Goal: Task Accomplishment & Management: Manage account settings

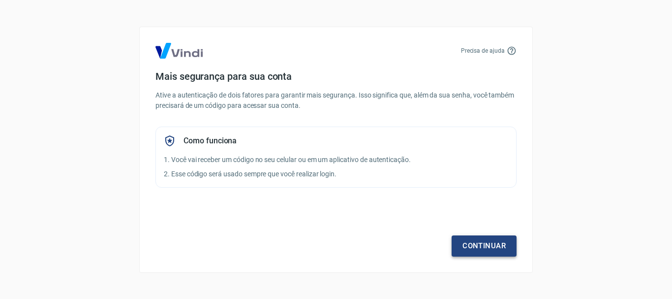
click at [470, 236] on link "Continuar" at bounding box center [484, 245] width 65 height 21
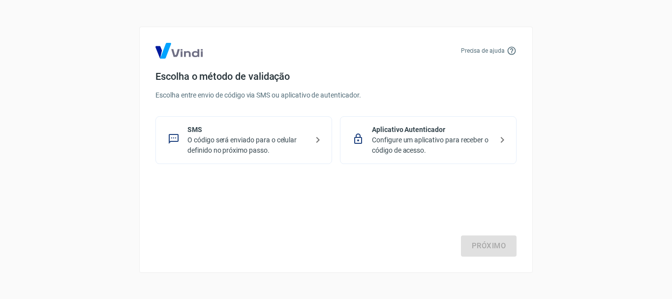
click at [258, 150] on p "O código será enviado para o celular definido no próximo passo." at bounding box center [248, 145] width 121 height 21
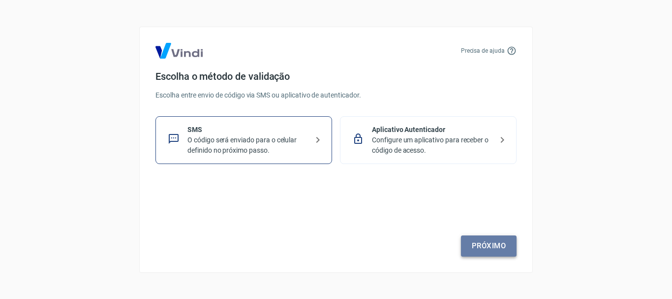
click at [464, 249] on link "Próximo" at bounding box center [489, 245] width 56 height 21
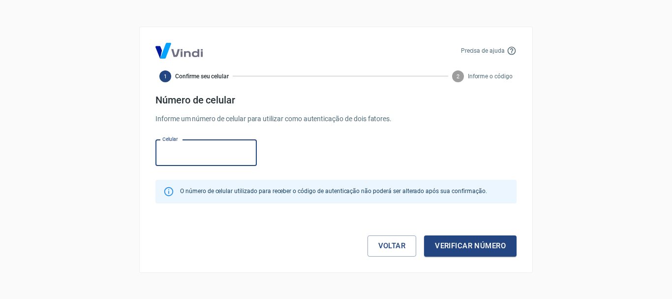
paste input "[PHONE_NUMBER]"
click at [179, 152] on input "[PHONE_NUMBER]" at bounding box center [206, 153] width 101 height 26
type input "[PHONE_NUMBER]"
click at [454, 251] on button "Verificar número" at bounding box center [470, 245] width 93 height 21
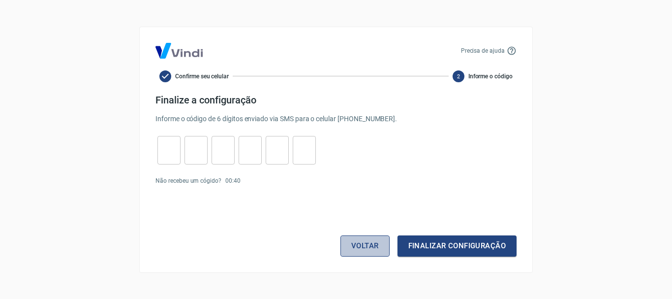
click at [360, 253] on button "Voltar" at bounding box center [365, 245] width 49 height 21
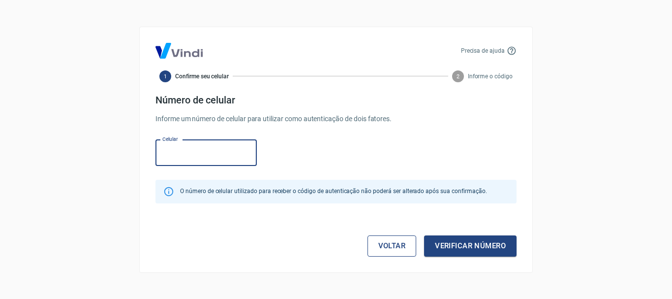
click at [406, 255] on link "Voltar" at bounding box center [392, 245] width 49 height 21
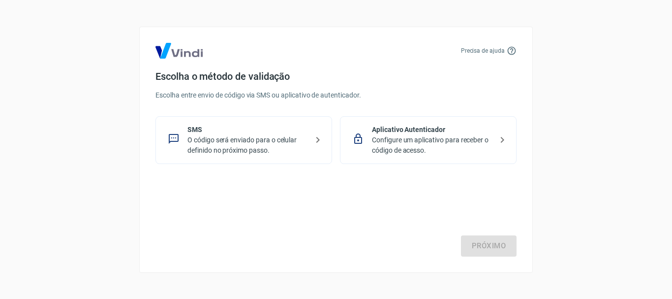
click at [402, 252] on div "Próximo" at bounding box center [336, 216] width 361 height 81
click at [422, 152] on p "Configure um aplicativo para receber o código de acesso." at bounding box center [432, 145] width 121 height 21
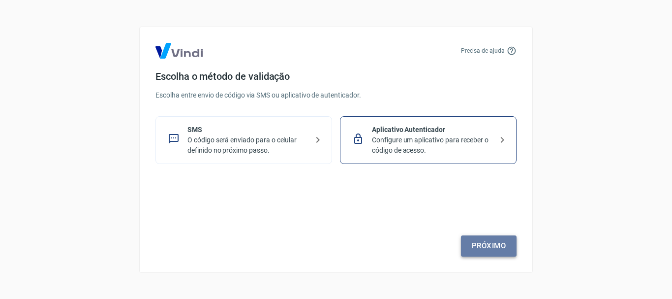
click at [479, 240] on link "Próximo" at bounding box center [489, 245] width 56 height 21
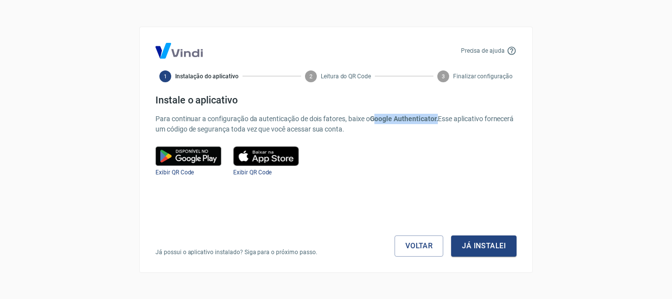
drag, startPoint x: 372, startPoint y: 116, endPoint x: 437, endPoint y: 122, distance: 65.2
click at [437, 122] on b "Google Authenticator." at bounding box center [404, 119] width 68 height 8
click at [355, 121] on p "Para continuar a configuração da autenticação de dois fatores, baixe o Google A…" at bounding box center [336, 124] width 361 height 21
drag, startPoint x: 371, startPoint y: 118, endPoint x: 438, endPoint y: 123, distance: 67.1
click at [438, 123] on p "Para continuar a configuração da autenticação de dois fatores, baixe o Google A…" at bounding box center [336, 124] width 361 height 21
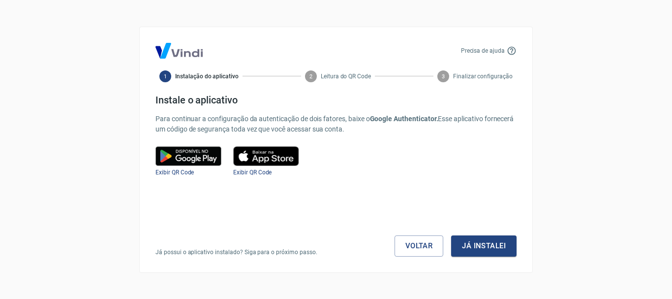
copy b "Google Authenticator."
click at [491, 254] on button "Já instalei" at bounding box center [483, 245] width 65 height 21
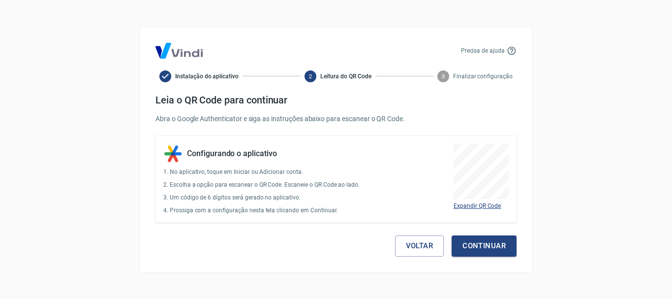
click at [460, 205] on span "Expandir QR Code" at bounding box center [477, 205] width 47 height 7
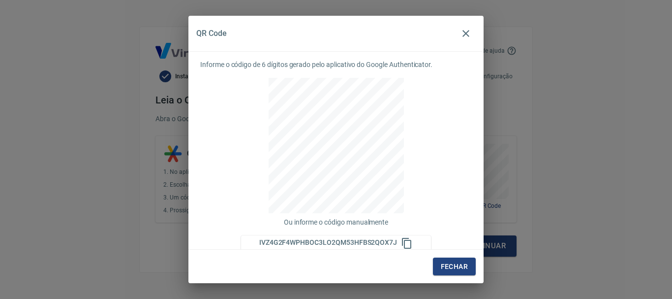
scroll to position [10, 0]
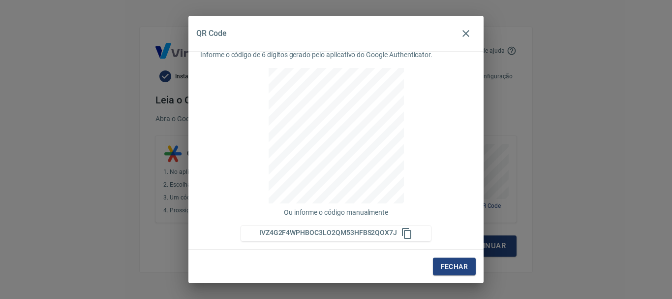
click at [404, 233] on icon at bounding box center [407, 233] width 12 height 12
click at [401, 239] on div "IVZ4G2F4WPHBOC3LO2QM53HFBS2QOX7J" at bounding box center [336, 233] width 190 height 16
click at [373, 232] on span "IVZ4G2F4WPHBOC3LO2QM53HFBS2QOX7J" at bounding box center [328, 232] width 138 height 8
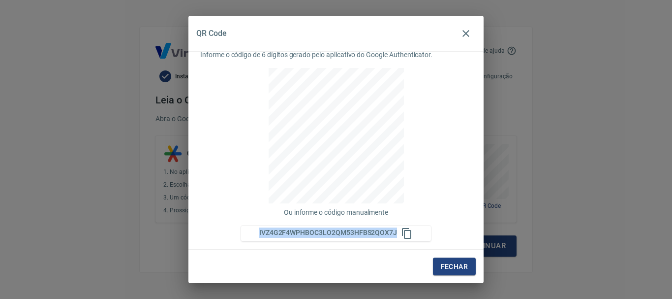
copy span "IVZ4G2F4WPHBOC3LO2QM53HFBS2QOX7J"
click at [467, 39] on button "button" at bounding box center [466, 34] width 20 height 20
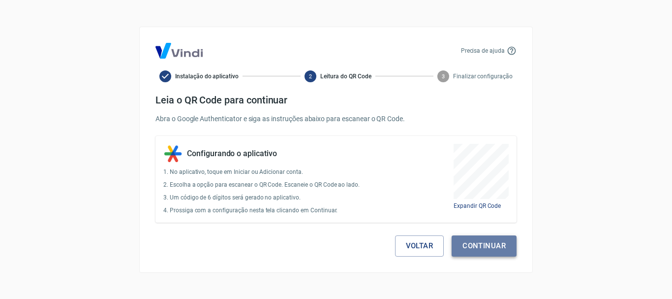
click at [479, 247] on button "Continuar" at bounding box center [484, 245] width 65 height 21
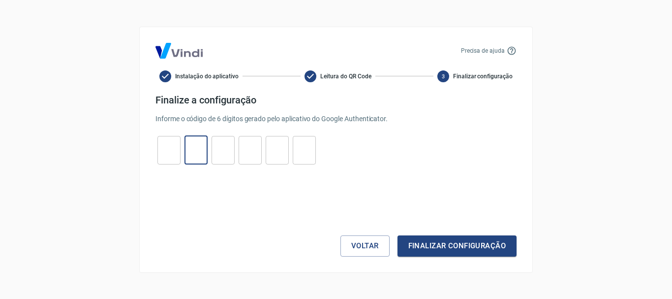
drag, startPoint x: 185, startPoint y: 149, endPoint x: 176, endPoint y: 150, distance: 8.9
click at [183, 149] on div "​ ​ ​ ​ ​ ​" at bounding box center [237, 150] width 162 height 29
click at [156, 148] on div "​ ​ ​ ​ ​ ​" at bounding box center [237, 150] width 162 height 29
click at [168, 149] on input "tel" at bounding box center [169, 149] width 23 height 21
type input "7"
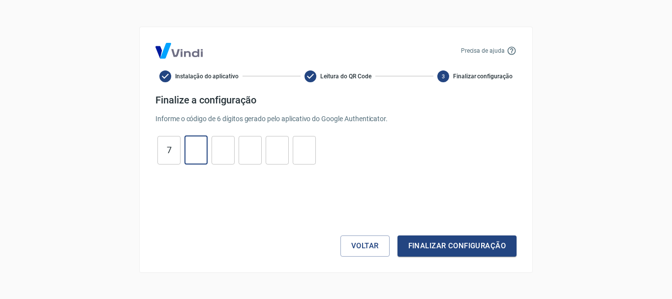
type input "0"
type input "9"
type input "4"
type input "8"
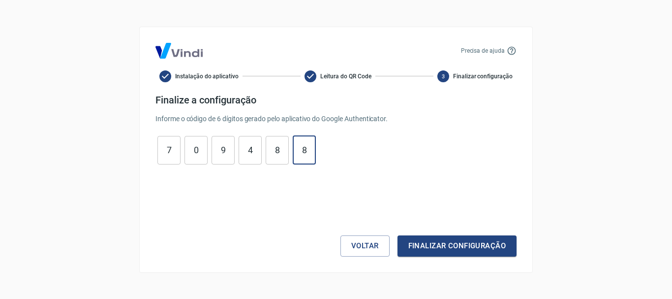
click at [459, 259] on div "Precisa de ajuda Instalação do aplicativo Leitura do QR Code 3 Finalizar config…" at bounding box center [336, 150] width 394 height 246
click at [451, 243] on button "Finalizar configuração" at bounding box center [457, 245] width 119 height 21
click at [293, 157] on input "8" at bounding box center [304, 149] width 23 height 21
type input "8"
type input "4"
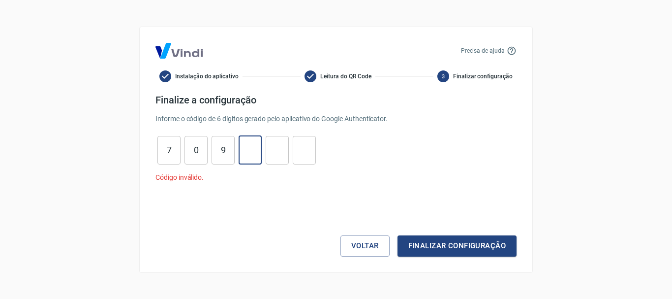
type input "9"
type input "0"
type input "7"
type input "5"
type input "8"
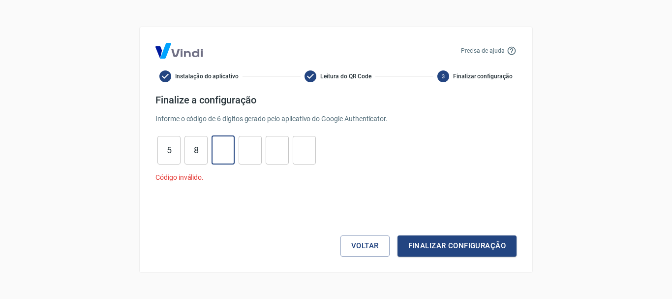
type input "3"
type input "2"
type input "8"
type input "0"
click at [451, 250] on button "Finalizar configuração" at bounding box center [457, 245] width 119 height 21
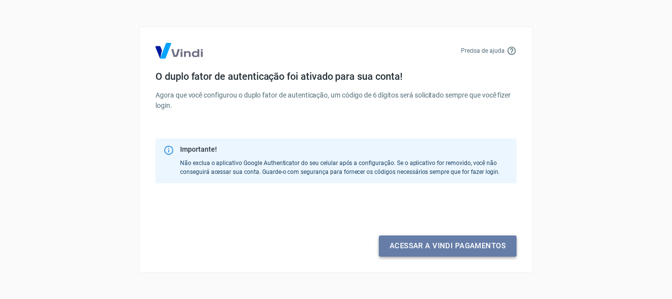
click at [401, 246] on link "Acessar a Vindi pagamentos" at bounding box center [448, 245] width 138 height 21
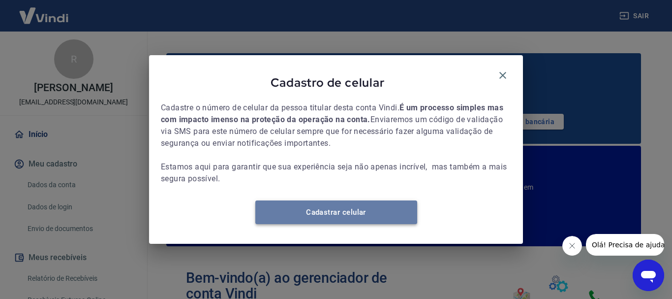
click at [354, 219] on link "Cadastrar celular" at bounding box center [336, 212] width 162 height 24
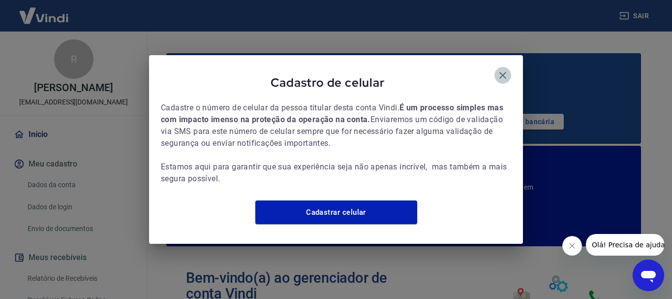
click at [505, 69] on icon "button" at bounding box center [503, 75] width 12 height 12
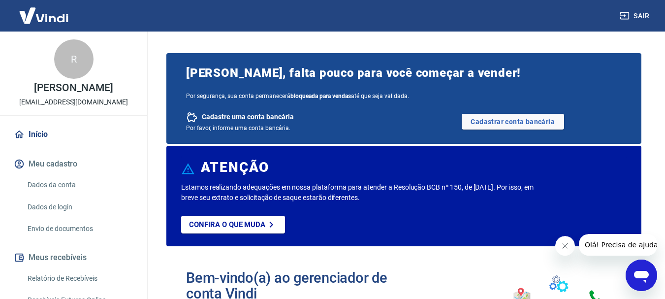
click at [69, 185] on link "Dados da conta" at bounding box center [80, 185] width 112 height 20
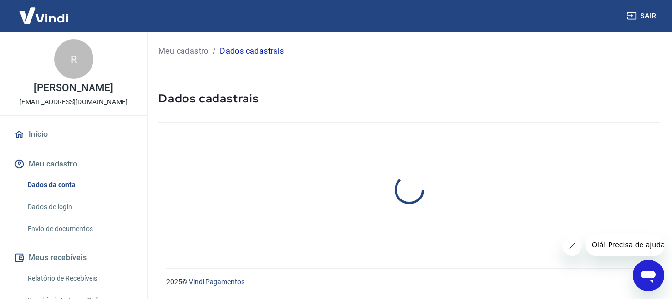
select select "MG"
select select "business"
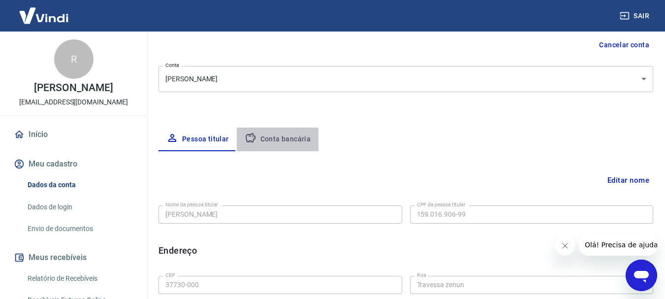
click at [274, 146] on button "Conta bancária" at bounding box center [278, 139] width 82 height 24
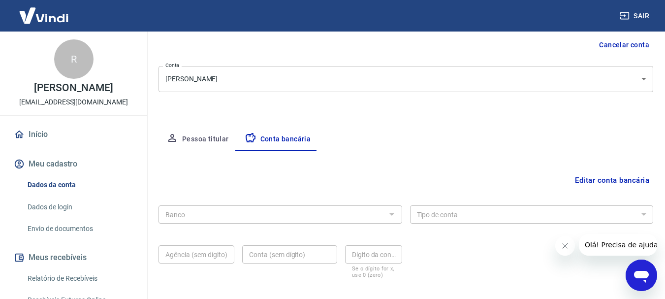
scroll to position [148, 0]
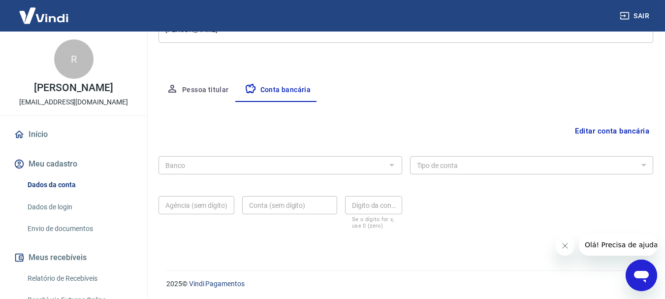
click at [604, 125] on button "Editar conta bancária" at bounding box center [612, 131] width 82 height 19
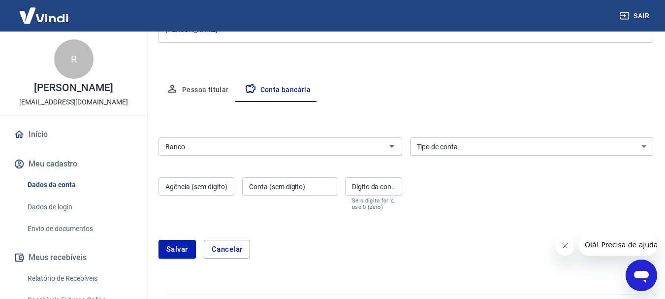
click at [186, 153] on div "Banco" at bounding box center [280, 146] width 244 height 18
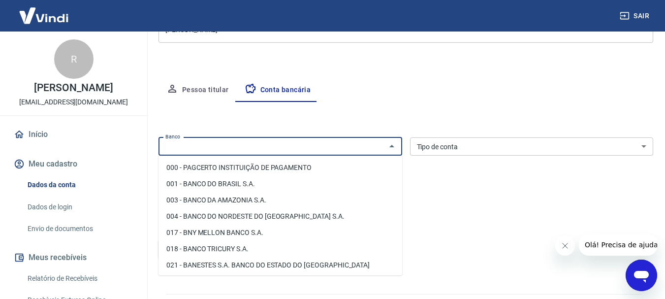
click at [210, 139] on div "Banco" at bounding box center [280, 146] width 244 height 18
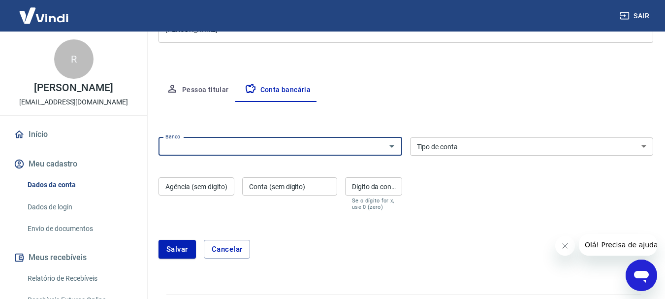
click at [276, 144] on input "Banco" at bounding box center [271, 146] width 221 height 12
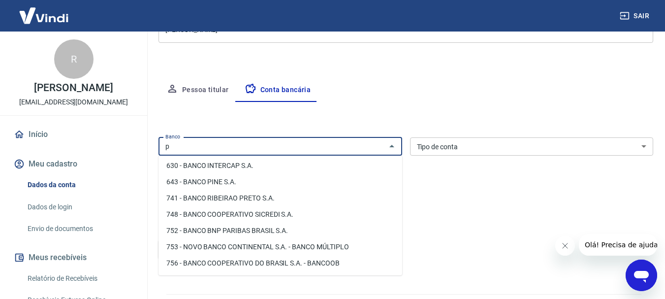
scroll to position [0, 0]
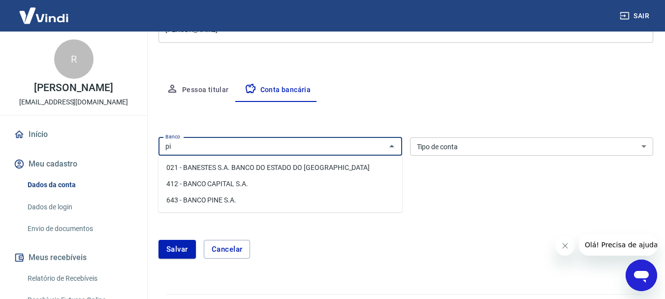
type input "p"
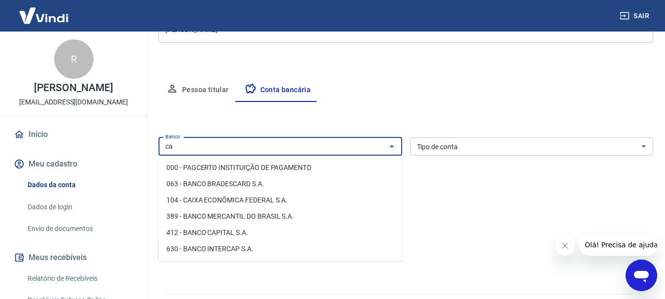
type input "c"
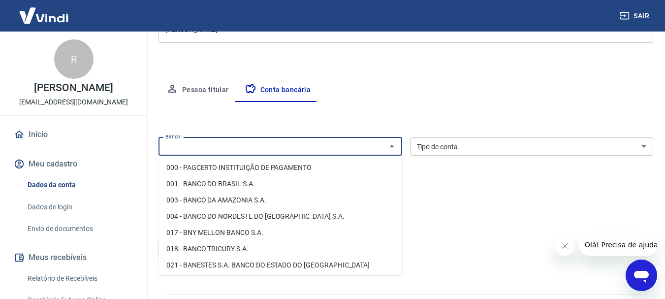
click at [421, 66] on div "Meu cadastro / Dados cadastrais Dados cadastrais Cancelar conta Conta Rafaela O…" at bounding box center [406, 83] width 518 height 398
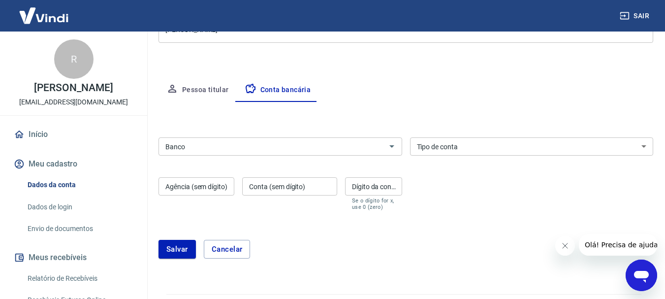
click at [426, 145] on select "Conta Corrente Conta Poupança" at bounding box center [532, 146] width 244 height 18
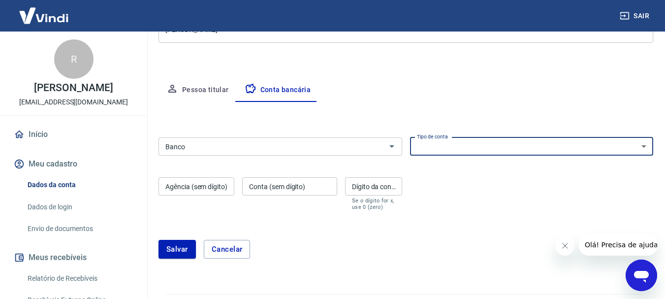
click at [425, 145] on select "Conta Corrente Conta Poupança" at bounding box center [532, 146] width 244 height 18
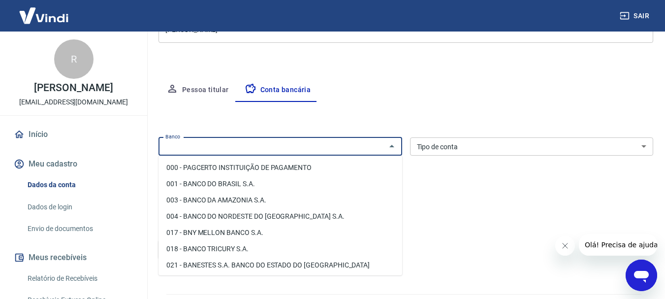
click at [356, 147] on input "Banco" at bounding box center [271, 146] width 221 height 12
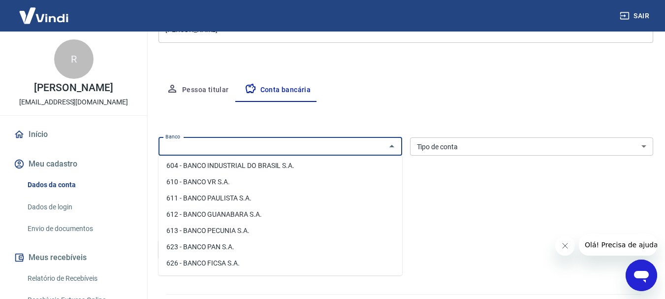
scroll to position [1280, 0]
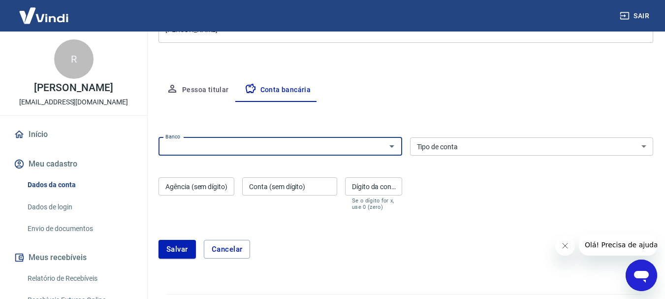
click at [228, 141] on input "Banco" at bounding box center [271, 146] width 221 height 12
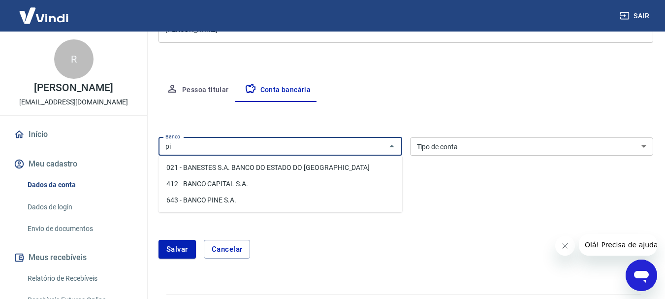
type input "p"
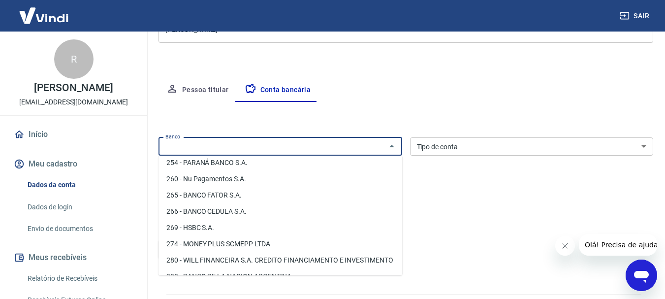
scroll to position [746, 0]
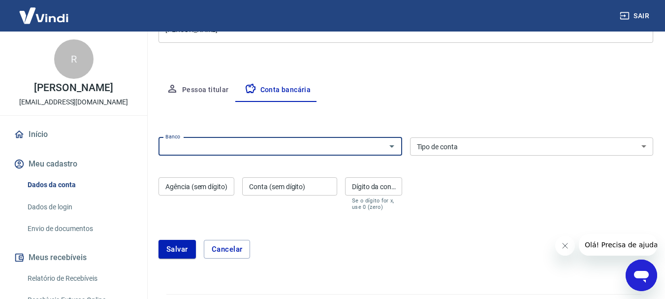
click at [237, 158] on div "Banco Banco Tipo de conta Conta Corrente Conta Poupança Tipo de conta Agência (…" at bounding box center [405, 172] width 495 height 79
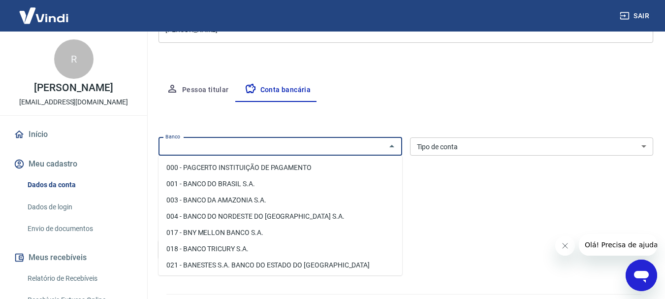
click at [228, 147] on input "Banco" at bounding box center [271, 146] width 221 height 12
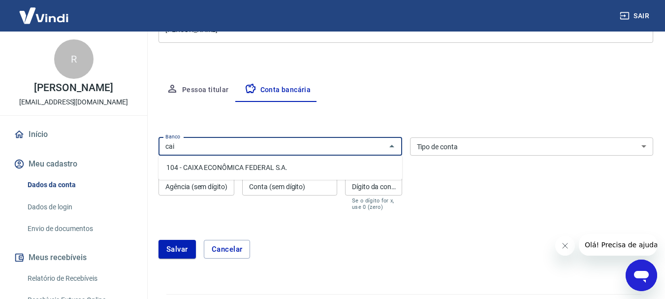
click at [230, 163] on li "104 - CAIXA ECONÔMICA FEDERAL S.A." at bounding box center [280, 167] width 244 height 16
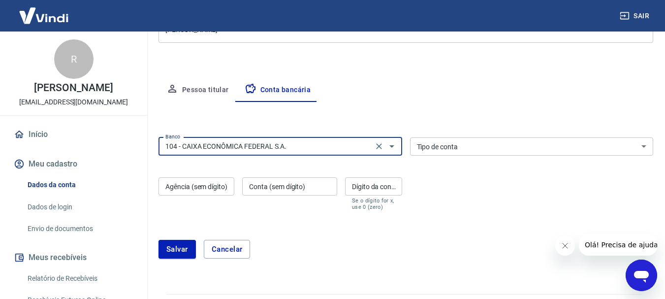
type input "104 - CAIXA ECONÔMICA FEDERAL S.A."
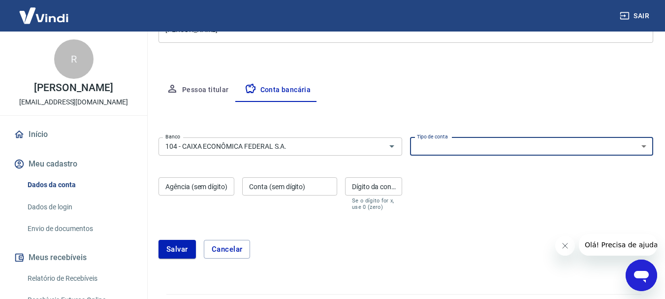
click at [452, 151] on select "Conta Corrente Conta Poupança" at bounding box center [532, 146] width 244 height 18
click at [472, 238] on div "Salvar Cancelar" at bounding box center [405, 249] width 495 height 42
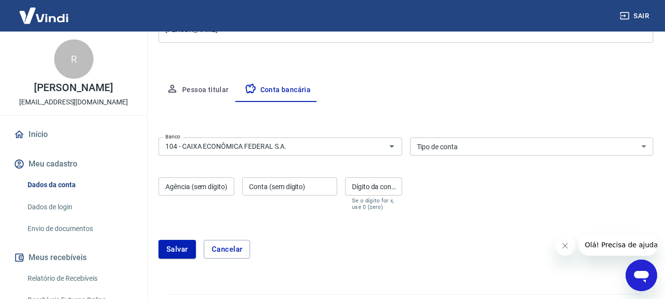
click at [433, 152] on select "Conta Corrente Conta Poupança" at bounding box center [532, 146] width 244 height 18
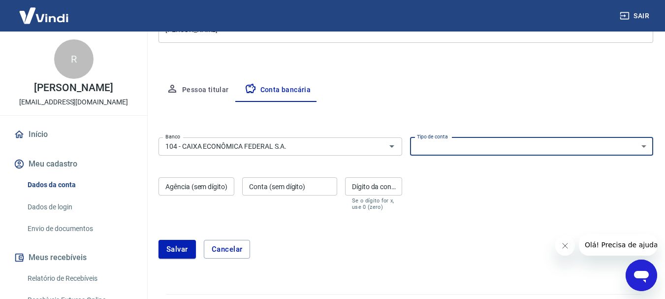
select select "3"
click at [410, 137] on select "Conta Corrente Conta Poupança" at bounding box center [532, 146] width 244 height 18
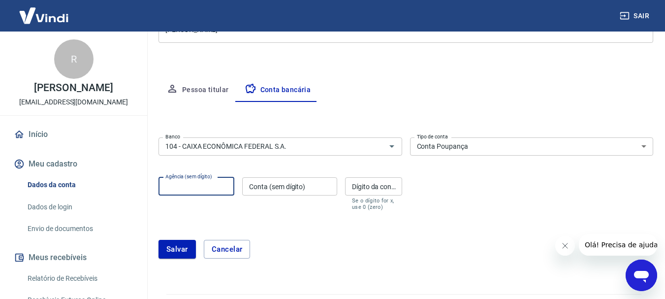
click at [226, 191] on input "Agência (sem dígito)" at bounding box center [196, 186] width 76 height 18
type input "3880"
click at [315, 211] on div "Agência (sem dígito) 3880 Agência (sem dígito) Conta (sem dígito) Conta (sem dí…" at bounding box center [280, 192] width 244 height 39
drag, startPoint x: 212, startPoint y: 185, endPoint x: 185, endPoint y: 189, distance: 27.4
click at [159, 189] on input "3880" at bounding box center [196, 186] width 76 height 18
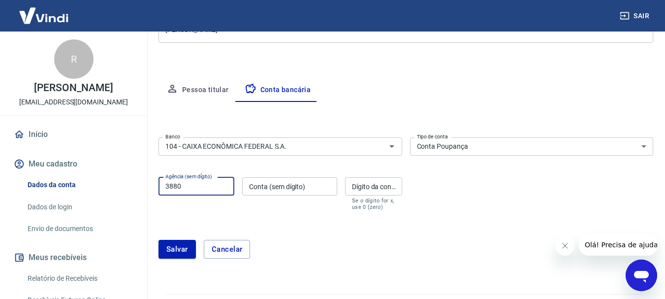
click at [359, 188] on input "Dígito da conta" at bounding box center [373, 186] width 57 height 18
drag, startPoint x: 190, startPoint y: 185, endPoint x: 123, endPoint y: 193, distance: 67.0
click at [123, 151] on div "Sair R Rafaela Oliveira Lacerda franccocountry@gmail.com Início Meu cadastro Da…" at bounding box center [332, 1] width 665 height 299
click at [268, 200] on div "Conta (sem dígito) Conta (sem dígito)" at bounding box center [289, 193] width 95 height 33
click at [191, 190] on input "Agência (sem dígito)" at bounding box center [196, 186] width 76 height 18
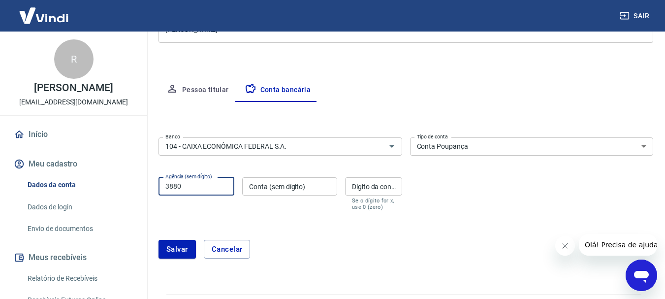
type input "3880"
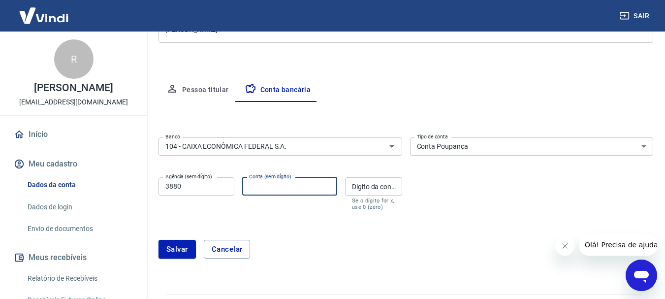
click at [296, 192] on input "Conta (sem dígito)" at bounding box center [289, 186] width 95 height 18
click at [381, 188] on input "Dígito da conta" at bounding box center [373, 186] width 57 height 18
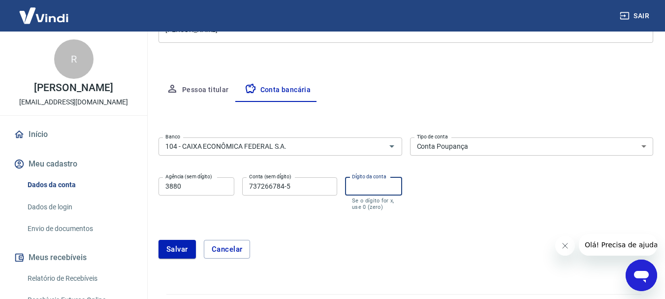
click at [370, 219] on form "Banco 104 - CAIXA ECONÔMICA FEDERAL S.A. Banco Tipo de conta Conta Corrente Con…" at bounding box center [405, 201] width 495 height 137
click at [360, 188] on input "Dígito da conta" at bounding box center [373, 186] width 57 height 18
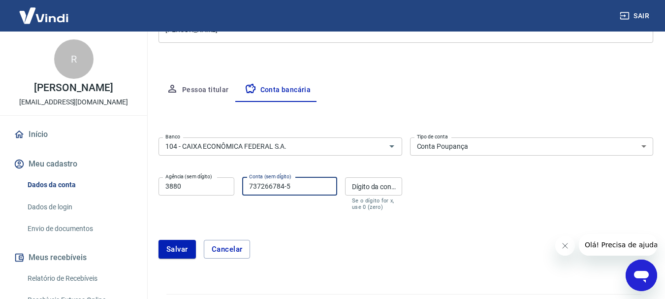
click at [301, 192] on input "737266784-5" at bounding box center [289, 186] width 95 height 18
type input "737266784"
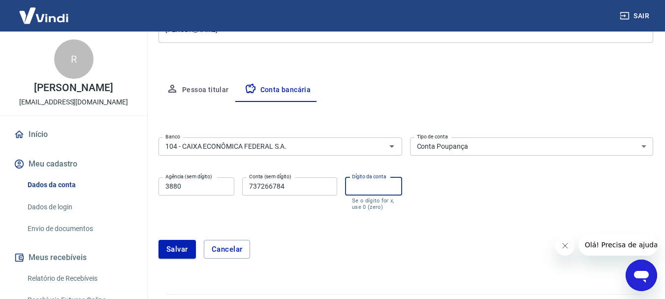
click at [383, 190] on input "Dígito da conta" at bounding box center [373, 186] width 57 height 18
type input "5"
click at [367, 233] on div "Salvar Cancelar" at bounding box center [405, 249] width 495 height 42
click at [634, 274] on icon "Abrir janela de mensagens" at bounding box center [641, 277] width 15 height 12
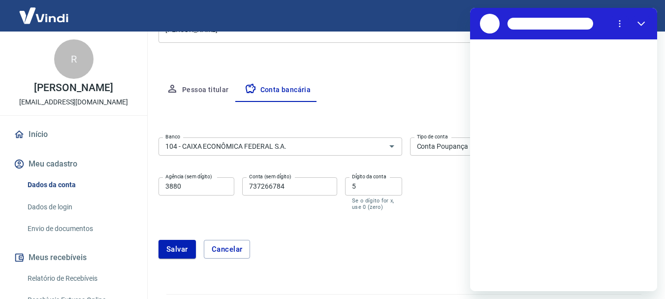
scroll to position [0, 0]
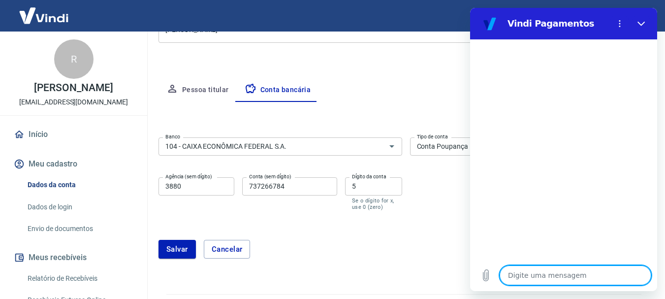
click at [523, 271] on textarea at bounding box center [576, 275] width 152 height 20
type textarea "o"
type textarea "x"
type textarea "o"
type textarea "x"
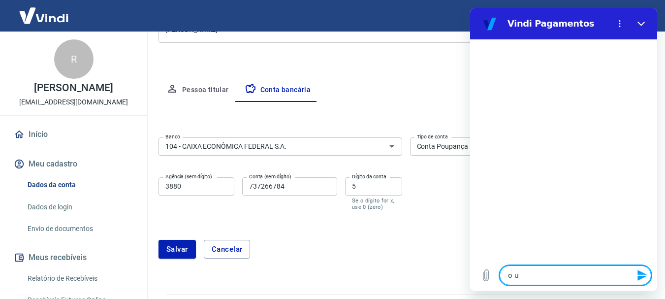
type textarea "o uq"
type textarea "x"
type textarea "o uqe"
type textarea "x"
type textarea "o uqe"
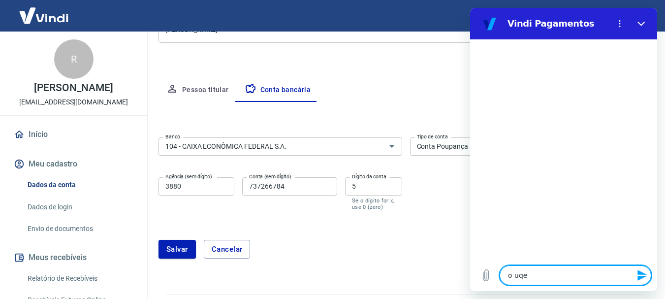
type textarea "x"
type textarea "o uqe é"
type textarea "x"
type textarea "o uqe é"
type textarea "x"
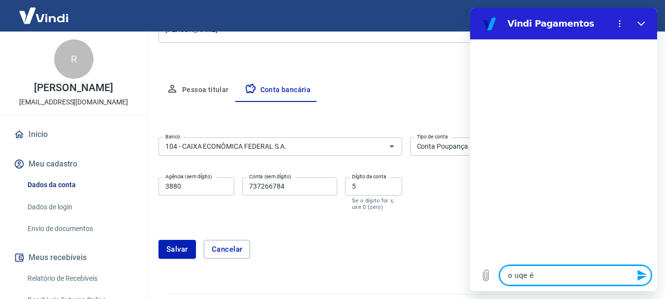
type textarea "o uqe é"
type textarea "x"
type textarea "o uqe"
type textarea "x"
type textarea "o uqe"
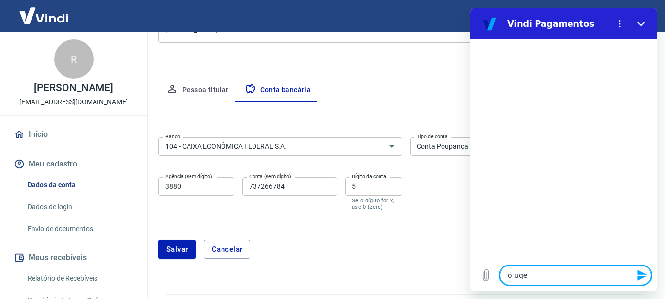
type textarea "x"
type textarea "o uq"
type textarea "x"
type textarea "o u"
type textarea "x"
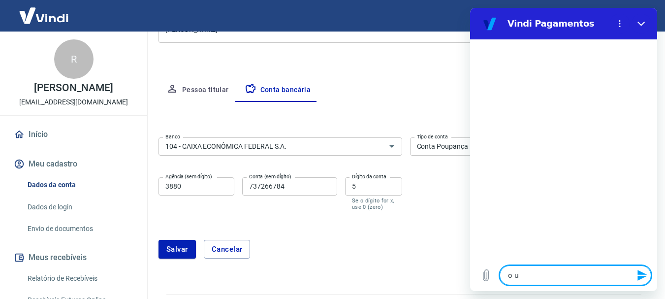
type textarea "o"
type textarea "x"
type textarea "o q"
type textarea "x"
type textarea "o qu"
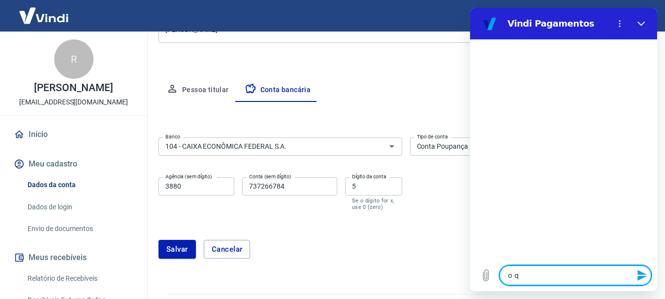
type textarea "x"
type textarea "o que"
type textarea "x"
type textarea "o que"
type textarea "x"
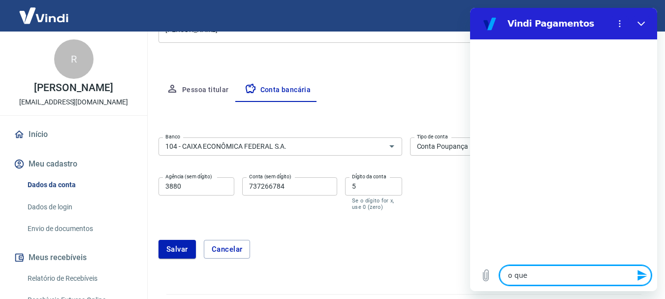
type textarea "o que é"
type textarea "x"
type textarea "o que é"
type textarea "x"
type textarea "o que é d"
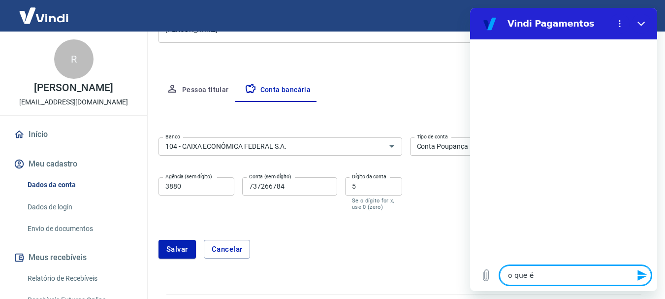
type textarea "x"
type textarea "o que é di"
type textarea "x"
type textarea "o que é dig"
type textarea "x"
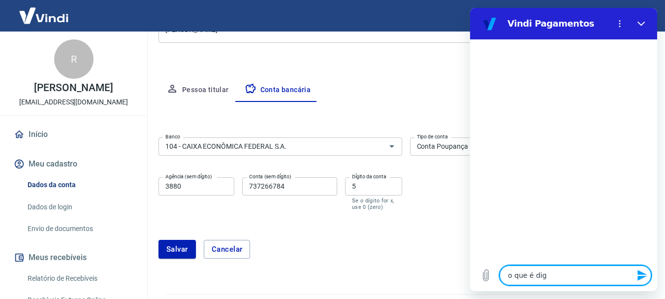
type textarea "o que é digi"
type textarea "x"
type textarea "o que é digit"
type textarea "x"
type textarea "o que é digito"
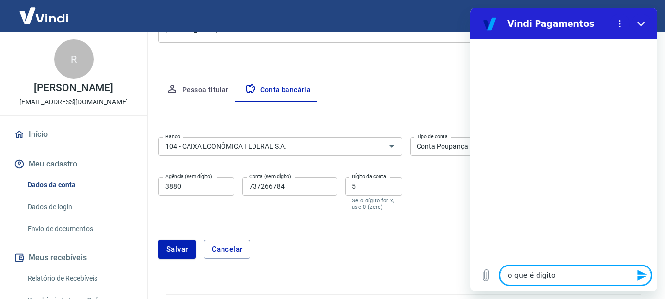
type textarea "x"
type textarea "o que é digito"
type textarea "x"
type textarea "o que é digito d"
type textarea "x"
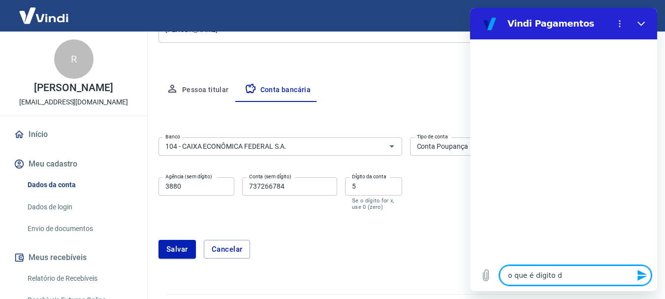
type textarea "o que é digito da"
type textarea "x"
type textarea "o que é digito da"
type textarea "x"
type textarea "o que é digito da c"
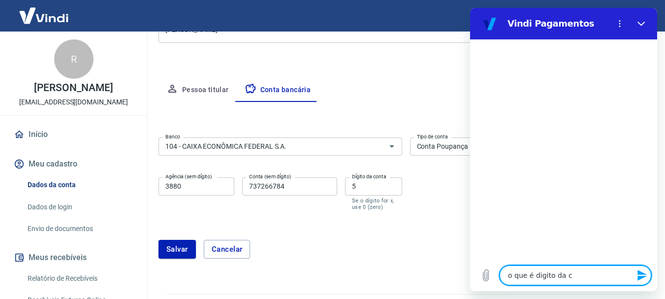
type textarea "x"
type textarea "o que é digito da co"
type textarea "x"
type textarea "o que é digito da con"
type textarea "x"
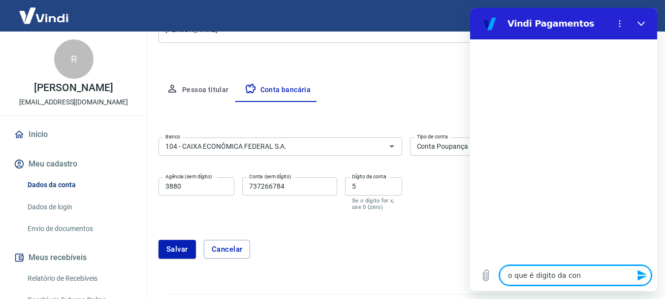
type textarea "o que é digito da cont"
type textarea "x"
type textarea "o que é digito da conta"
type textarea "x"
type textarea "o que é digito da conta?"
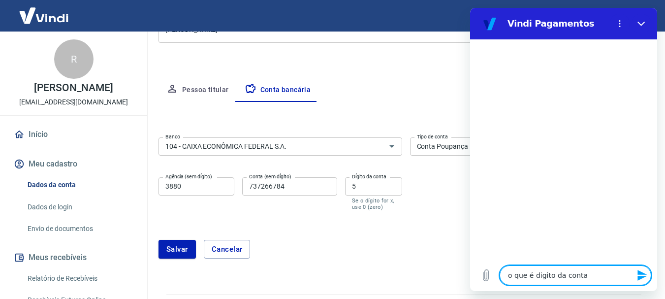
type textarea "x"
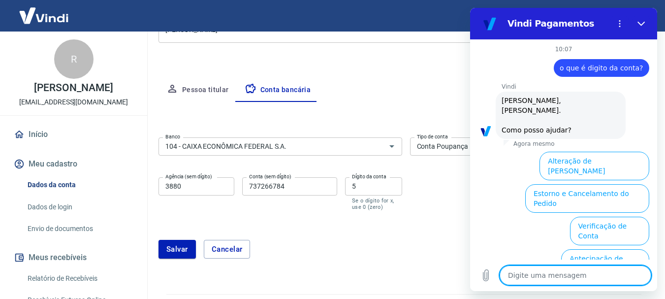
scroll to position [85, 0]
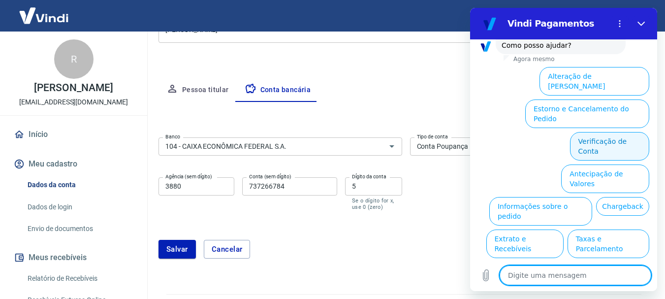
click at [589, 132] on button "Verificação de Conta" at bounding box center [609, 146] width 79 height 29
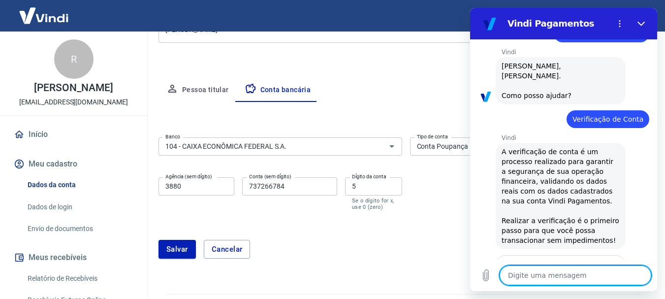
scroll to position [182, 0]
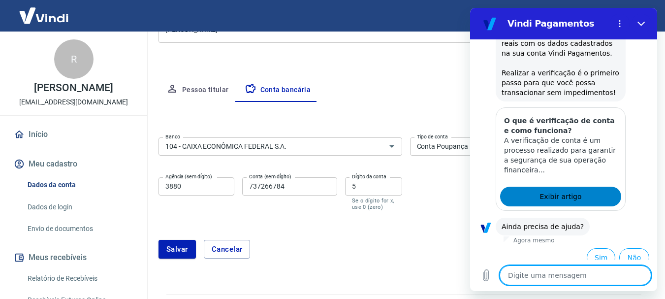
click at [568, 192] on span "Exibir artigo" at bounding box center [560, 196] width 42 height 12
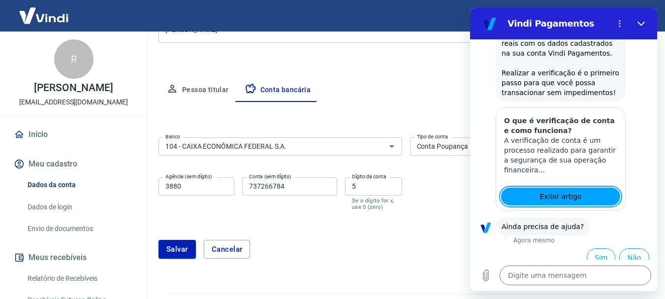
type textarea "x"
click at [411, 183] on div "Banco 104 - CAIXA ECONÔMICA FEDERAL S.A. Banco Tipo de conta Conta Corrente Con…" at bounding box center [405, 172] width 495 height 79
click at [186, 253] on button "Salvar" at bounding box center [176, 249] width 37 height 19
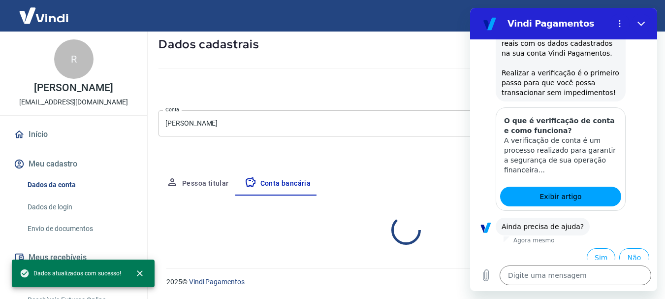
scroll to position [148, 0]
select select "3"
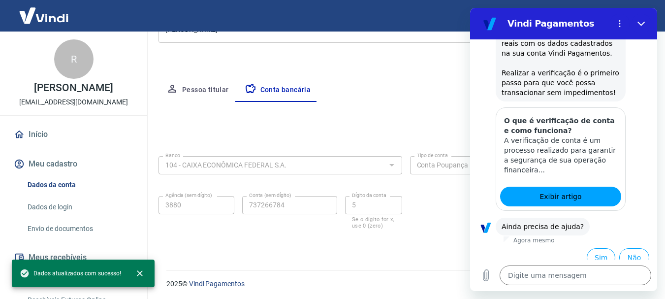
click at [442, 58] on div "Meu cadastro / Dados cadastrais Dados cadastrais Cancelar conta Conta Rafaela O…" at bounding box center [406, 71] width 518 height 375
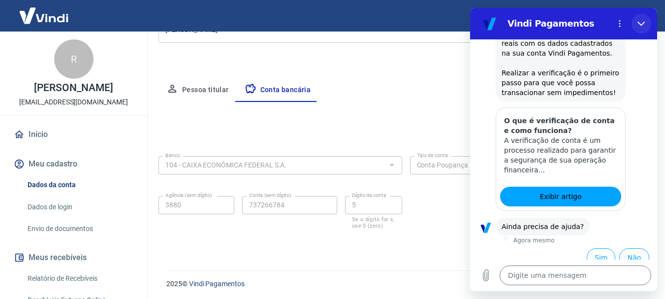
click at [640, 25] on icon "Fechar" at bounding box center [640, 24] width 7 height 4
type textarea "x"
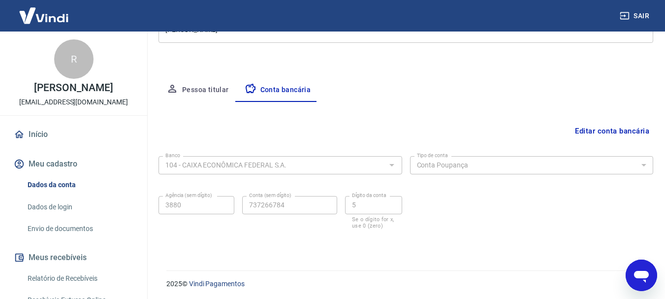
scroll to position [150, 0]
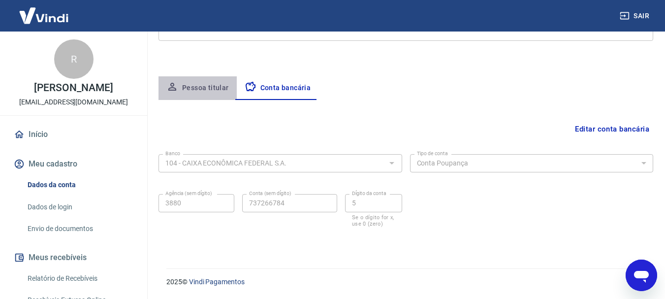
click at [214, 86] on button "Pessoa titular" at bounding box center [197, 88] width 78 height 24
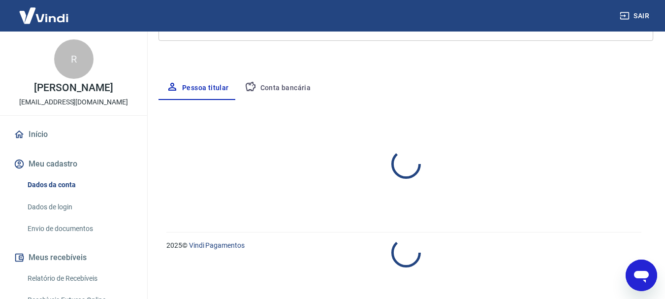
select select "MG"
select select "business"
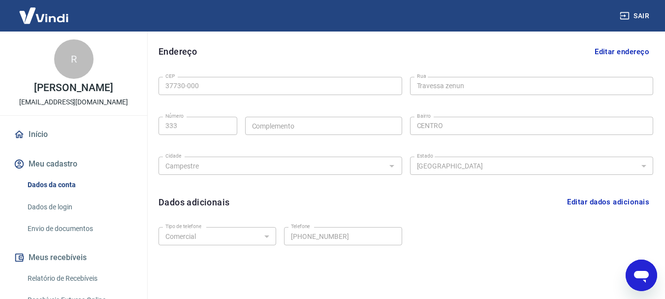
scroll to position [331, 0]
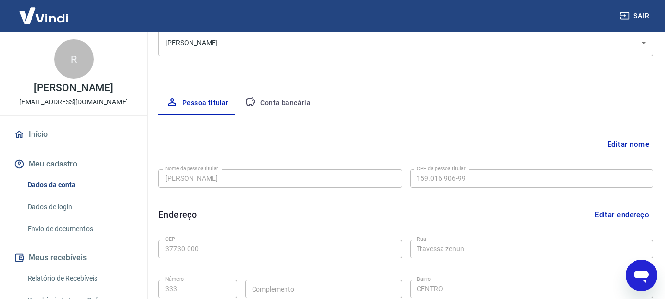
click at [283, 106] on button "Conta bancária" at bounding box center [278, 104] width 82 height 24
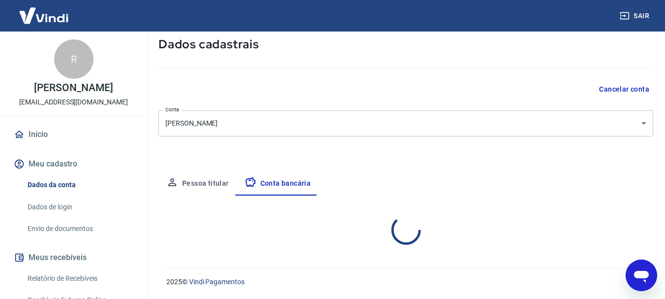
select select "3"
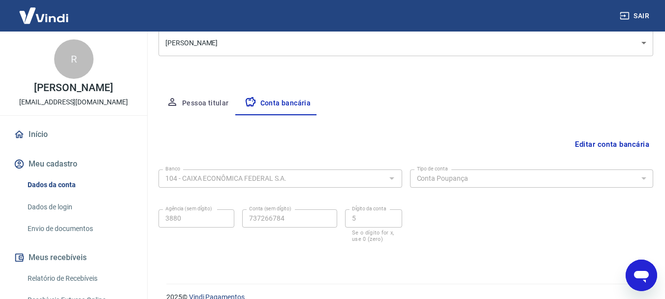
scroll to position [150, 0]
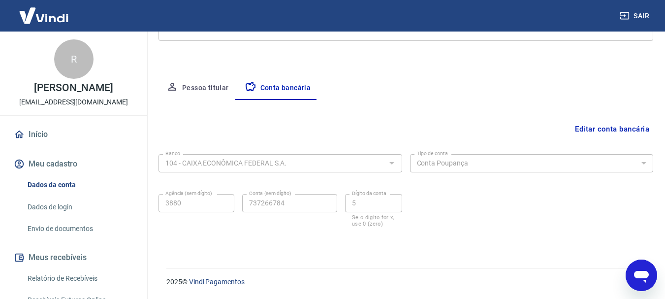
type textarea "x"
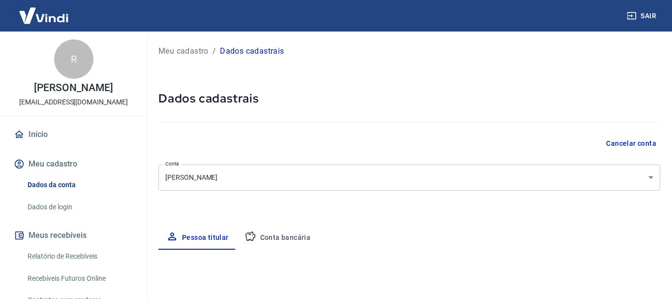
select select "MG"
select select "business"
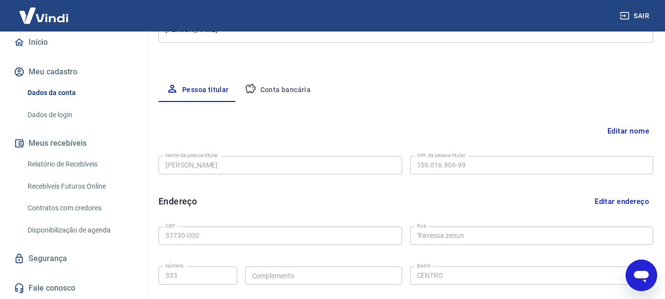
scroll to position [331, 0]
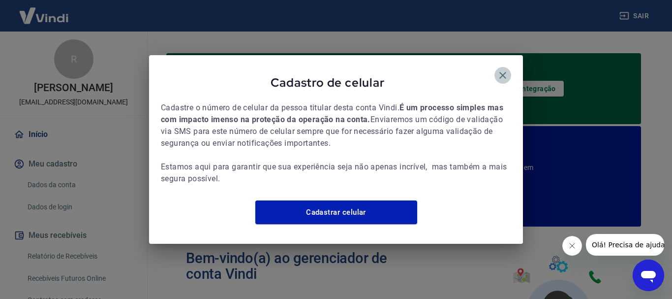
click at [503, 73] on icon "button" at bounding box center [503, 75] width 12 height 12
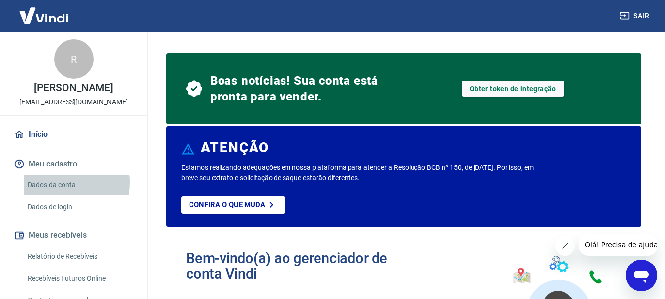
click at [57, 182] on link "Dados da conta" at bounding box center [80, 185] width 112 height 20
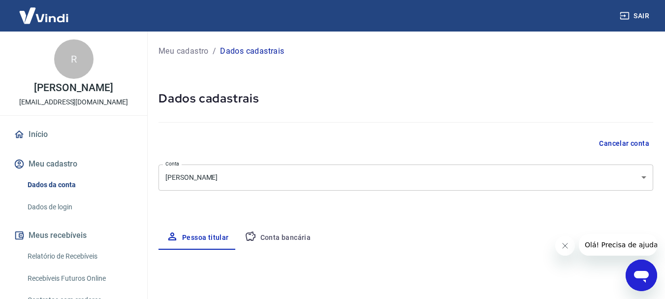
select select "MG"
select select "business"
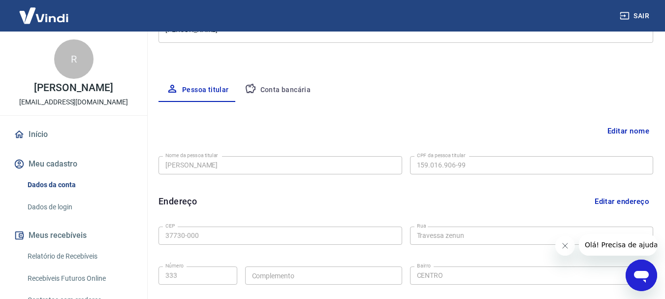
click at [275, 90] on button "Conta bancária" at bounding box center [278, 90] width 82 height 24
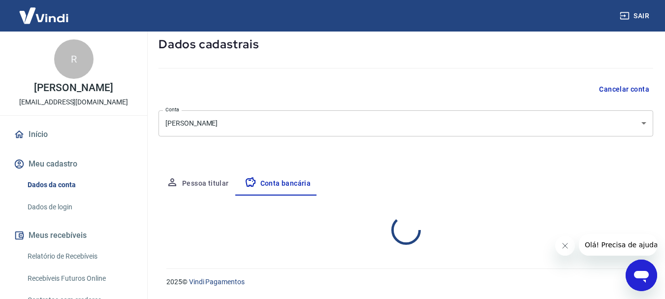
select select "3"
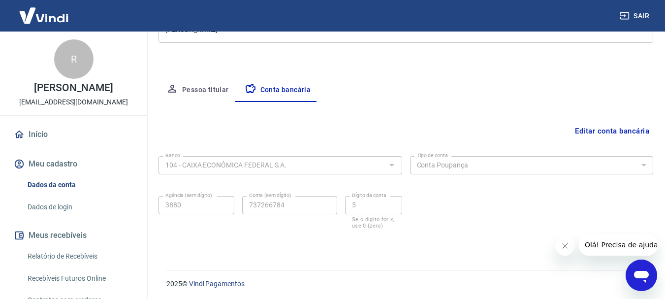
scroll to position [150, 0]
